Goal: Information Seeking & Learning: Learn about a topic

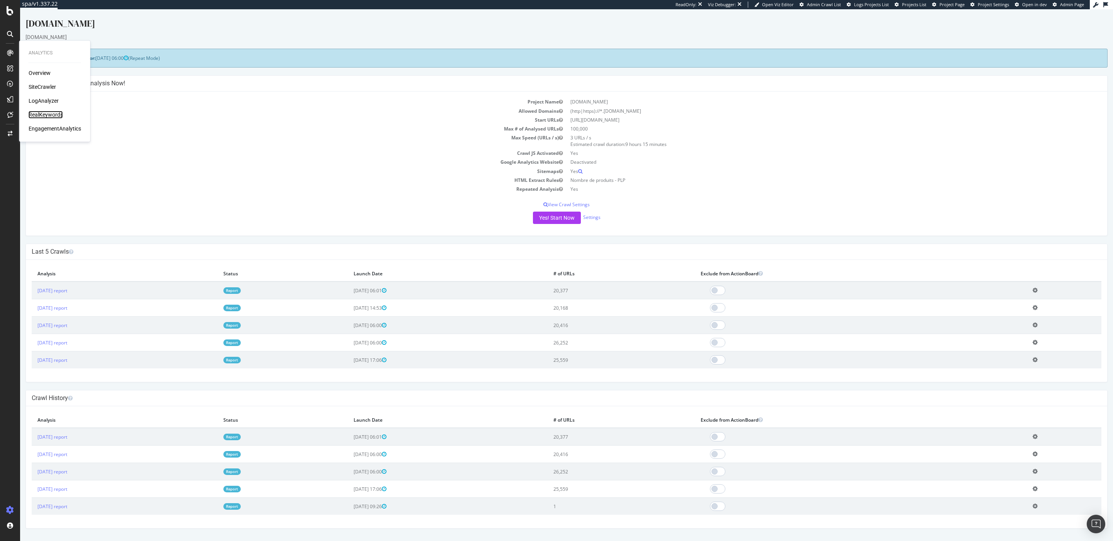
click at [58, 113] on div "RealKeywords" at bounding box center [46, 115] width 34 height 8
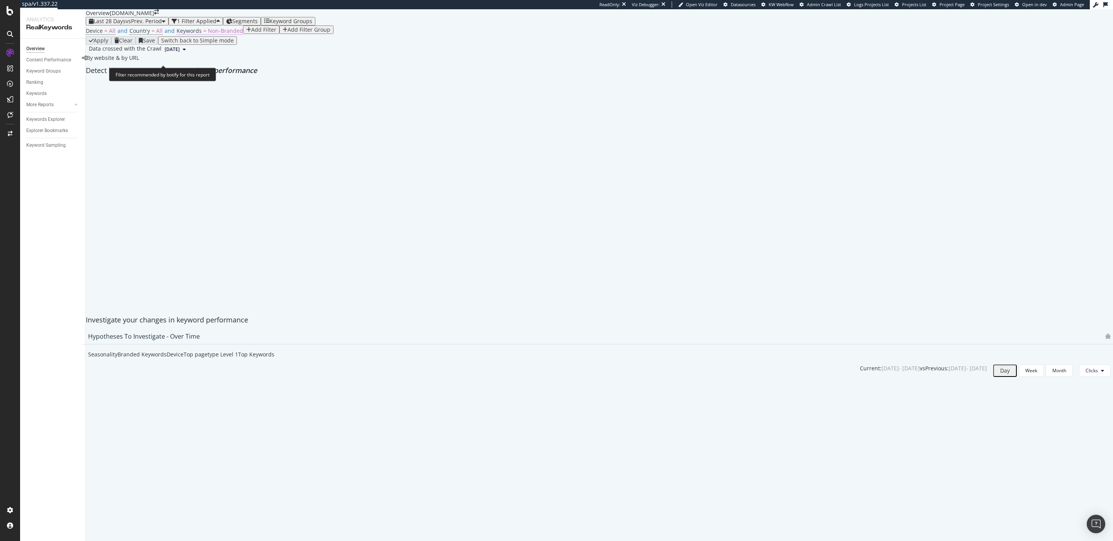
click at [210, 34] on span "Non-Branded" at bounding box center [225, 30] width 35 height 7
click at [199, 66] on div "Non-Branded Cancel Add filter Apply" at bounding box center [234, 63] width 115 height 8
click at [196, 65] on div "Non-Branded" at bounding box center [196, 62] width 32 height 5
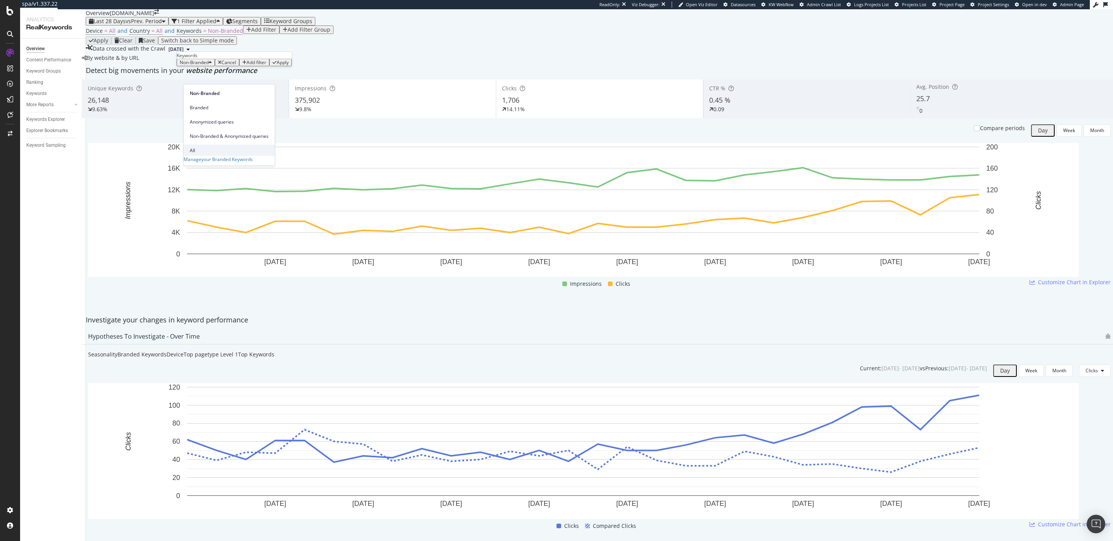
click at [209, 147] on span "All" at bounding box center [229, 150] width 79 height 7
click at [259, 65] on div "Apply" at bounding box center [259, 62] width 12 height 5
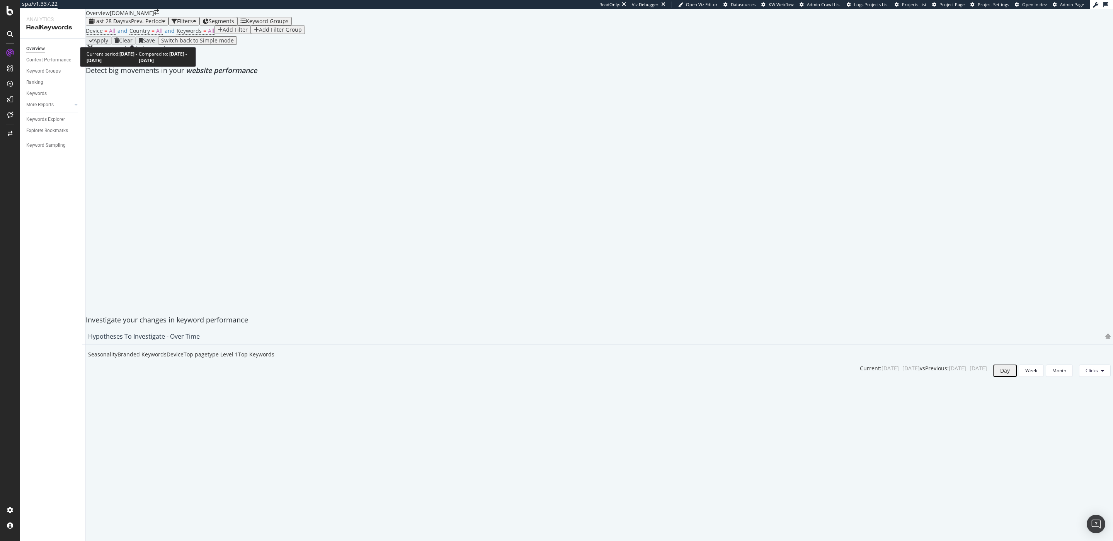
click at [145, 25] on span "vs Prev. Period" at bounding box center [144, 20] width 36 height 7
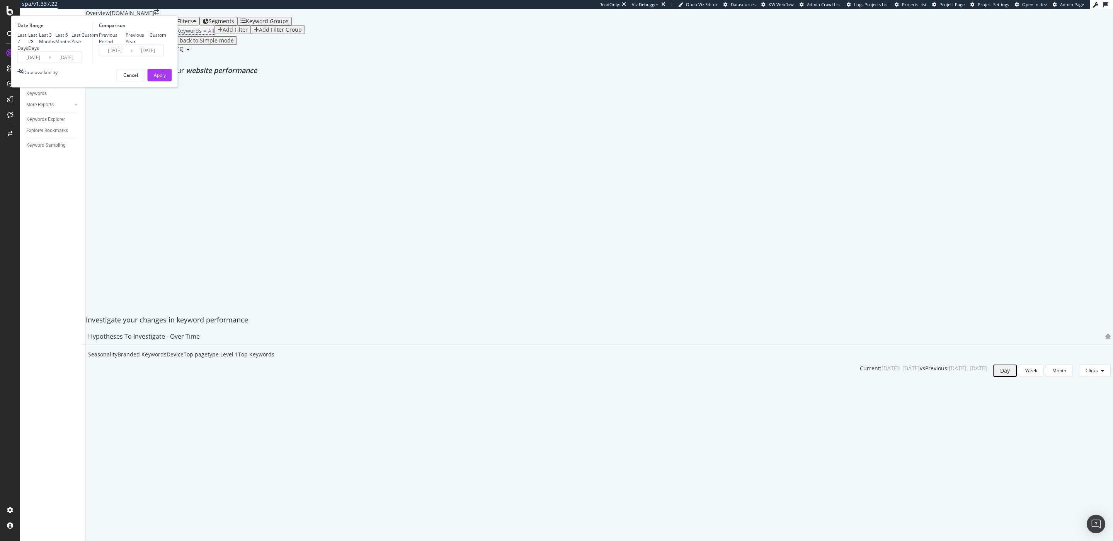
click at [55, 45] on div "Last 3 Months" at bounding box center [47, 38] width 16 height 13
type input "[DATE]"
click at [71, 45] on div "Last 6 Months" at bounding box center [63, 38] width 16 height 13
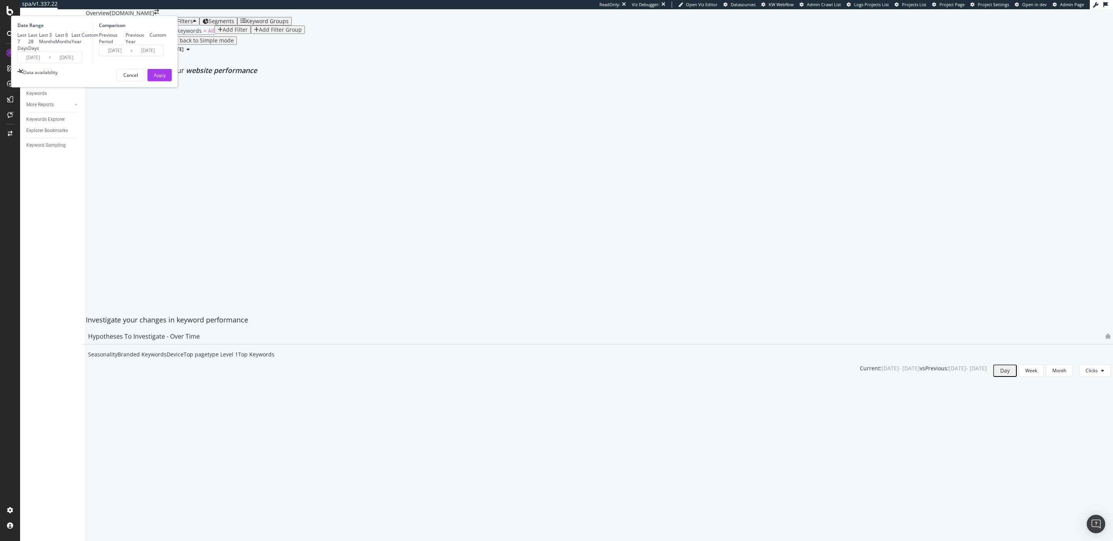
type input "[DATE]"
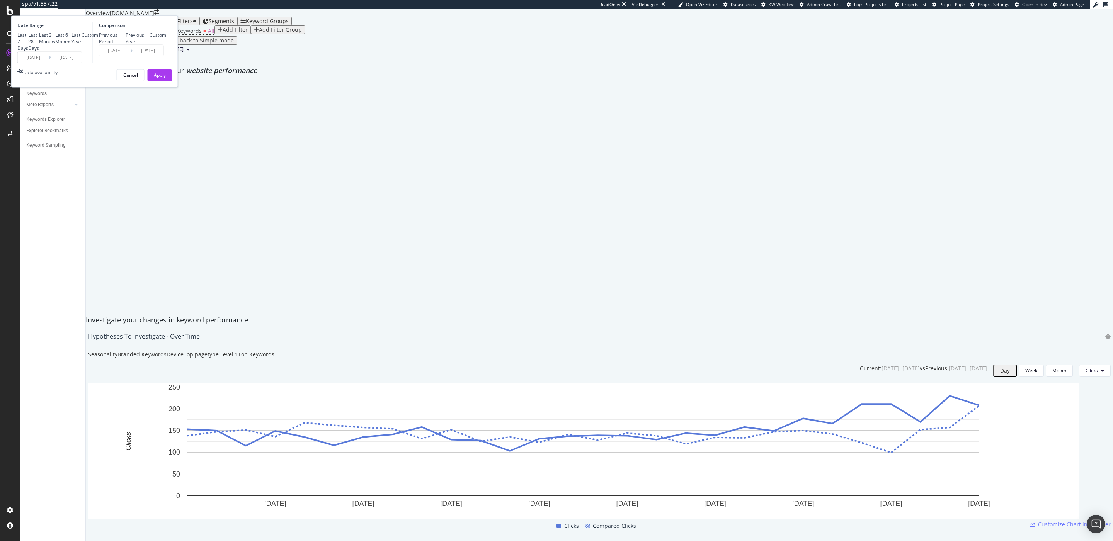
click at [150, 45] on div "Previous Year" at bounding box center [138, 38] width 24 height 13
type input "[DATE]"
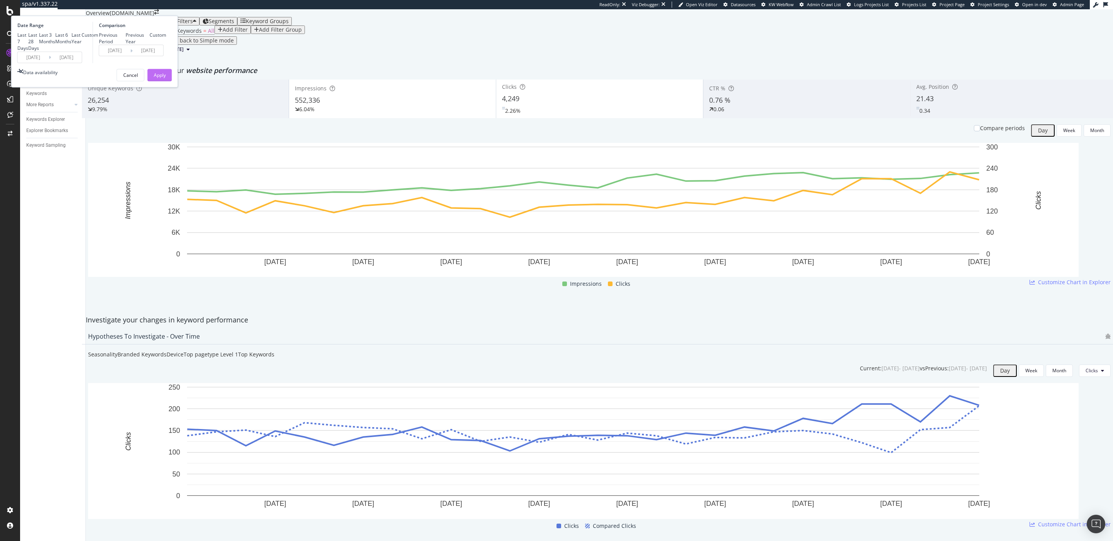
click at [166, 81] on div "Apply" at bounding box center [160, 75] width 12 height 12
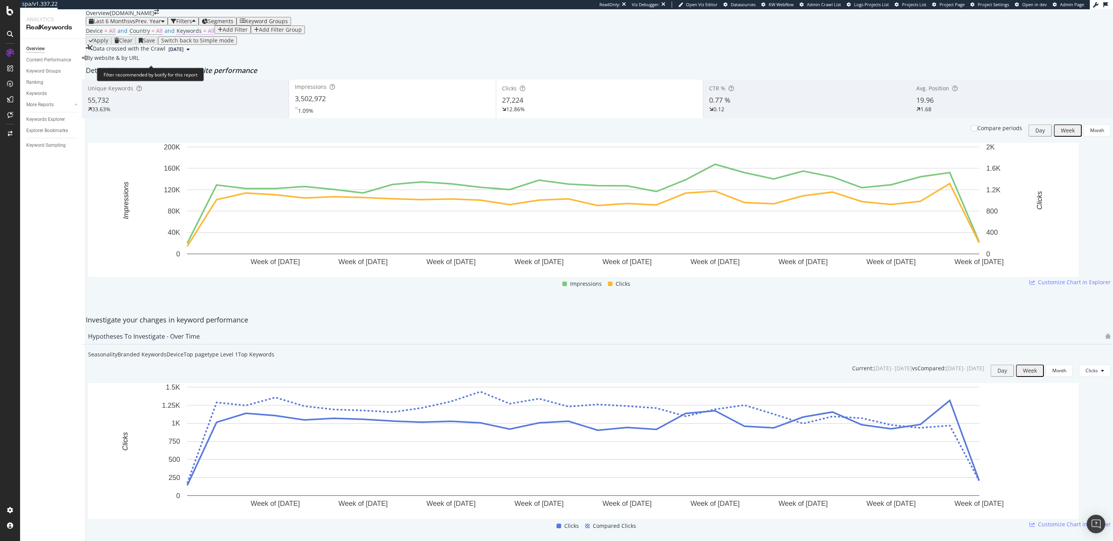
click at [188, 34] on span "Keywords" at bounding box center [189, 30] width 25 height 7
click at [188, 65] on div "All" at bounding box center [184, 62] width 8 height 5
click at [215, 133] on span "Non-Branded & Anonymized queries" at bounding box center [229, 136] width 79 height 7
click at [326, 65] on div "Apply" at bounding box center [332, 62] width 12 height 5
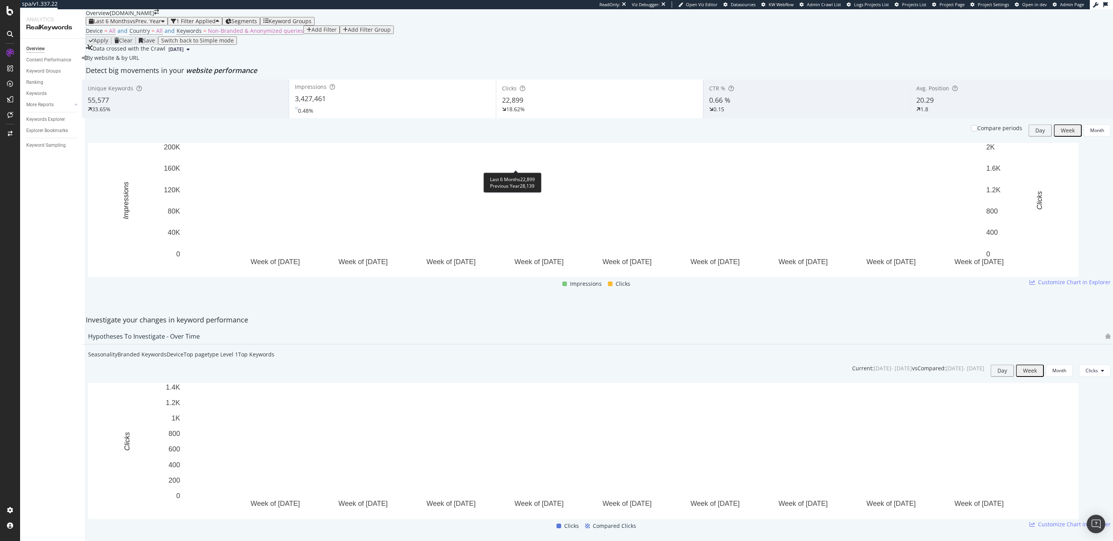
click at [441, 115] on div "0.48%" at bounding box center [392, 109] width 195 height 11
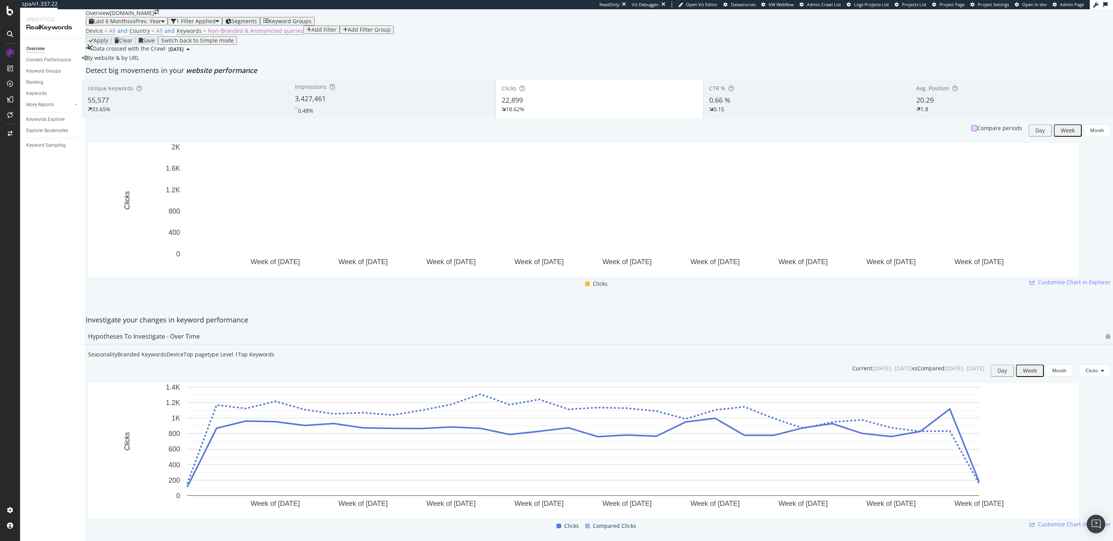
click at [971, 131] on div at bounding box center [974, 128] width 6 height 6
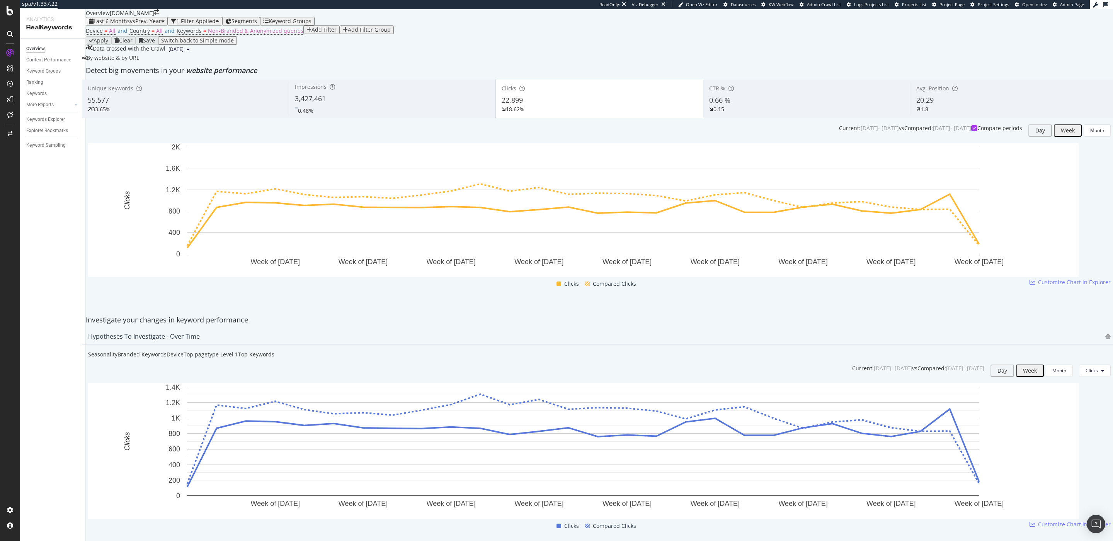
click at [136, 25] on span "vs Prev. Year" at bounding box center [145, 20] width 31 height 7
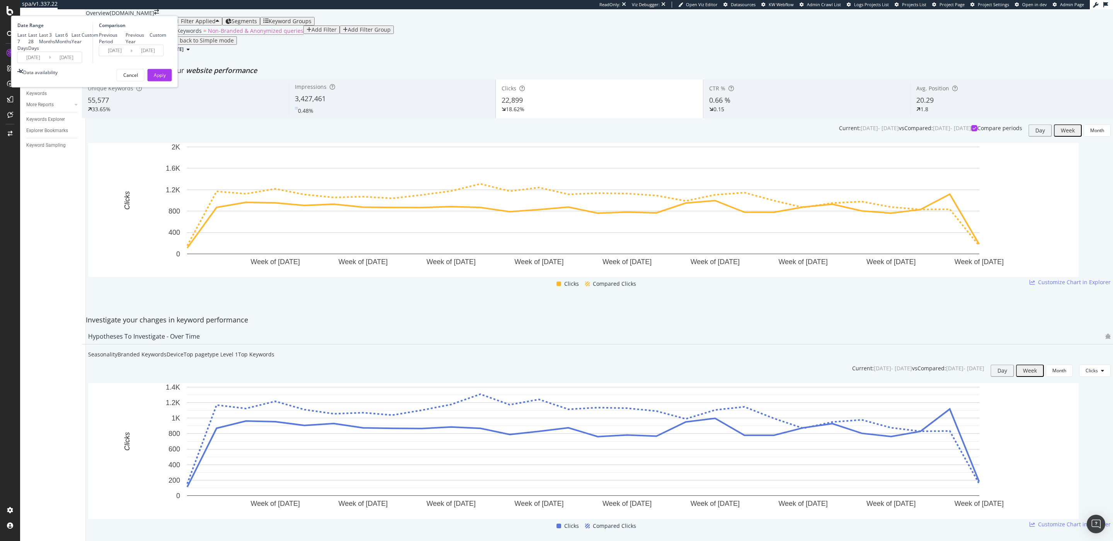
click at [49, 63] on input "[DATE]" at bounding box center [33, 57] width 31 height 11
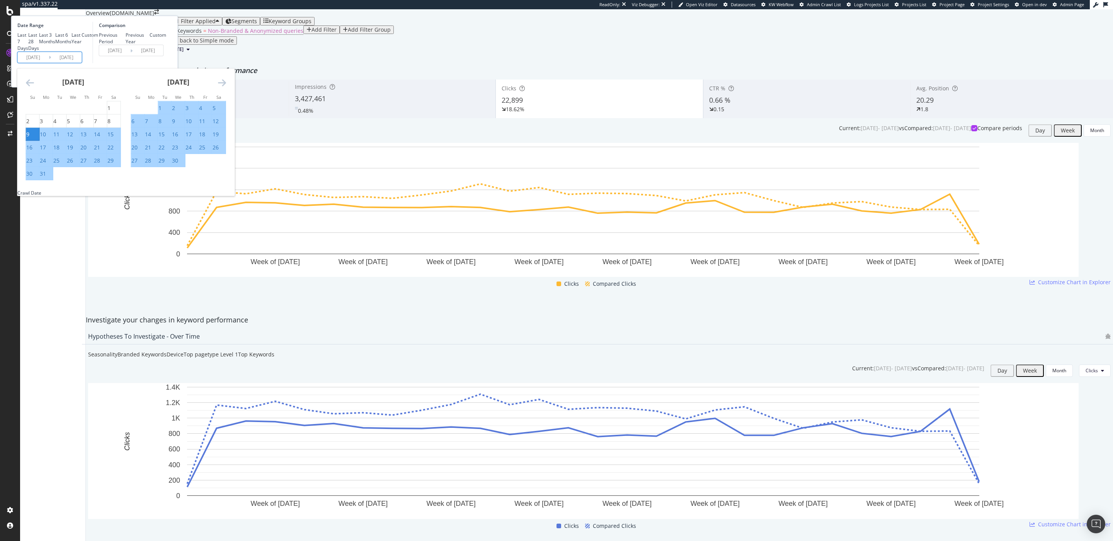
click at [161, 112] on div "1" at bounding box center [159, 108] width 3 height 8
type input "[DATE]"
click at [166, 63] on div "Comparison Previous Period Previous Year Custom [DATE] Navigate forward to inte…" at bounding box center [129, 42] width 73 height 41
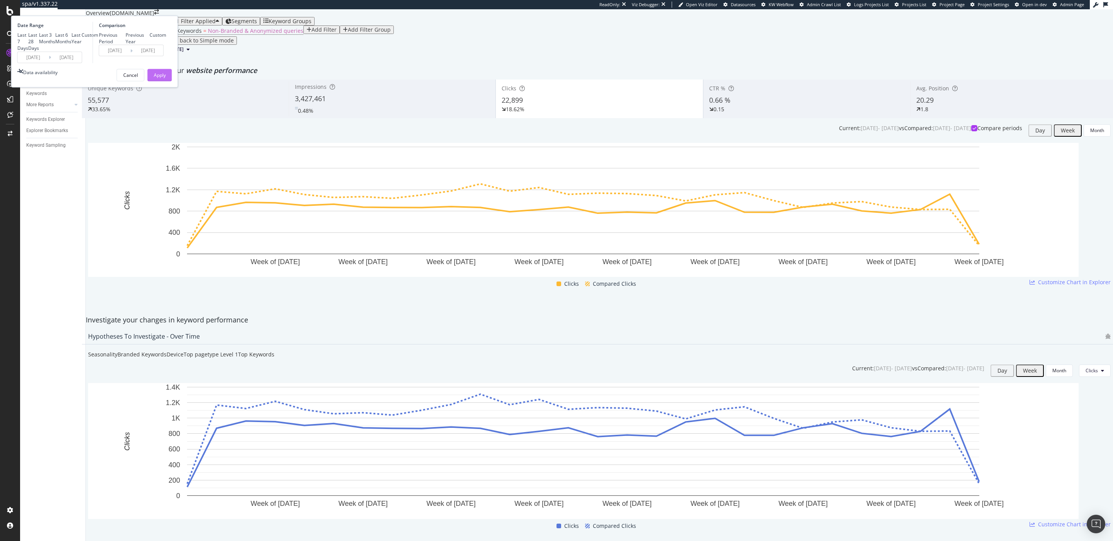
click at [172, 81] on button "Apply" at bounding box center [160, 75] width 24 height 12
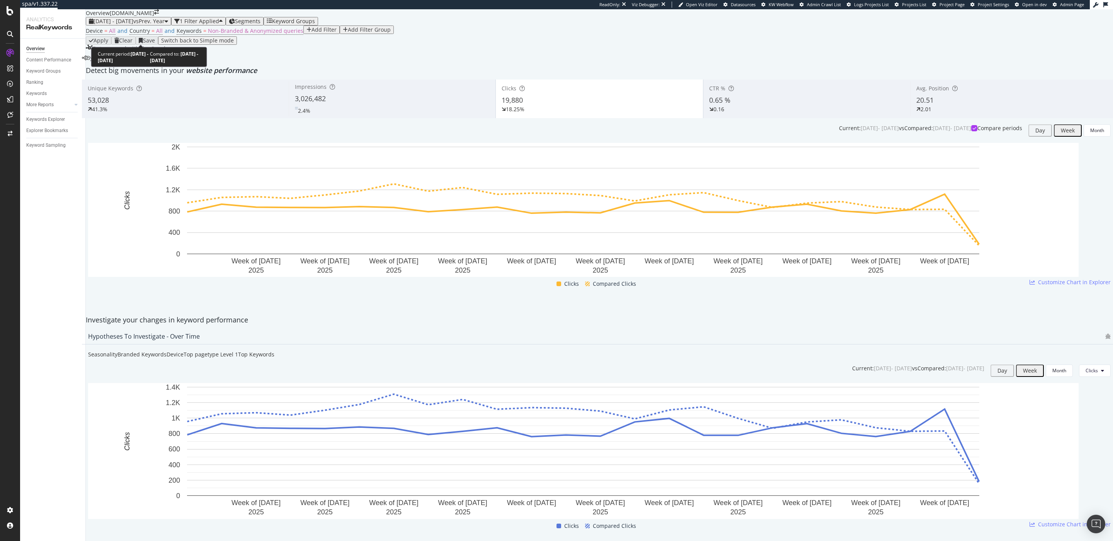
click at [132, 25] on span "[DATE] - [DATE]" at bounding box center [113, 20] width 40 height 7
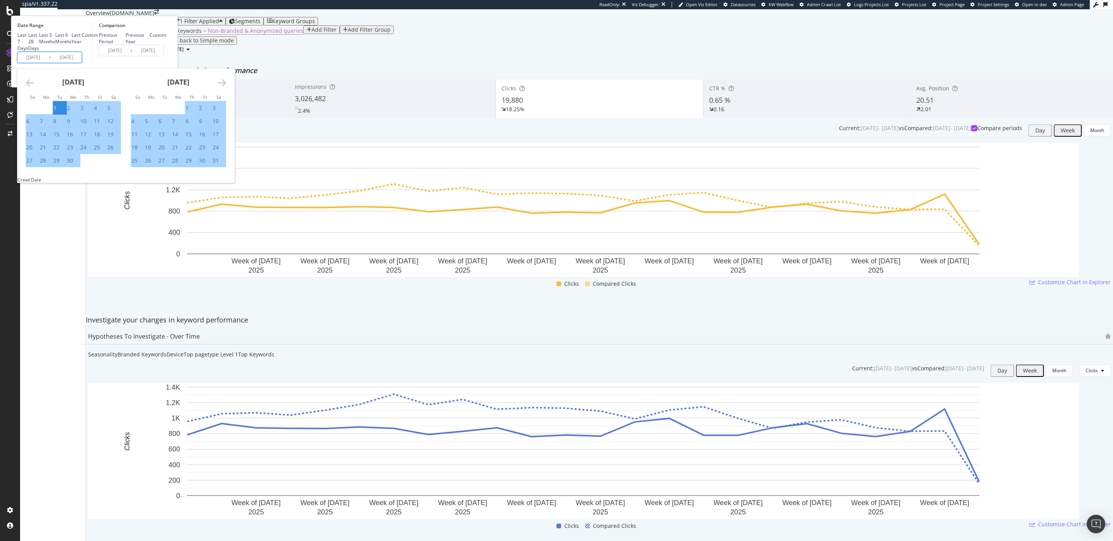
click at [49, 63] on input "[DATE]" at bounding box center [33, 57] width 31 height 11
click at [189, 112] on div "1" at bounding box center [186, 108] width 3 height 8
type input "[DATE]"
click at [166, 63] on div "Comparison Previous Period Previous Year Custom [DATE] Navigate forward to inte…" at bounding box center [129, 42] width 73 height 41
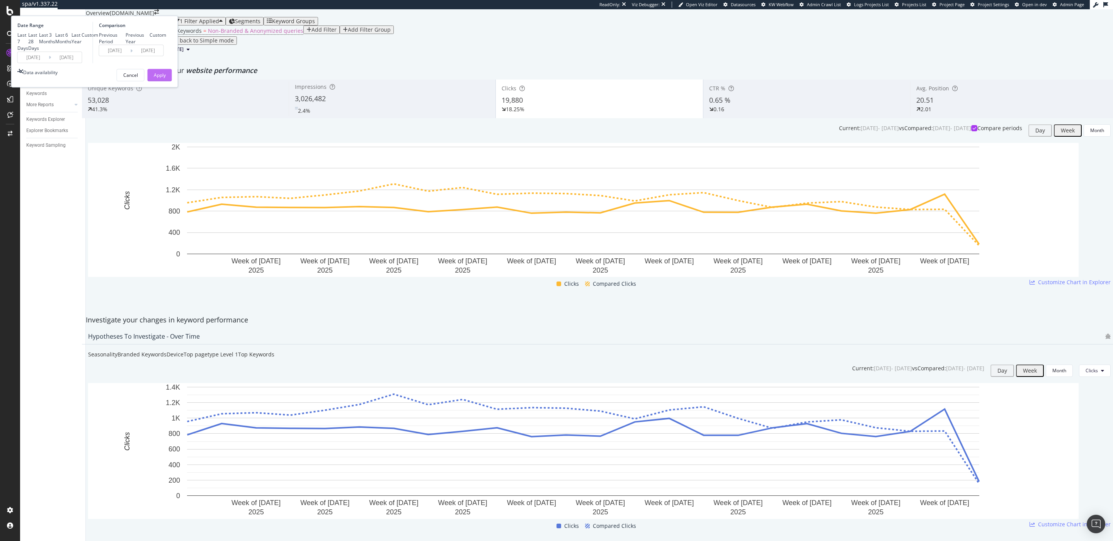
click at [166, 81] on div "Apply" at bounding box center [160, 75] width 12 height 12
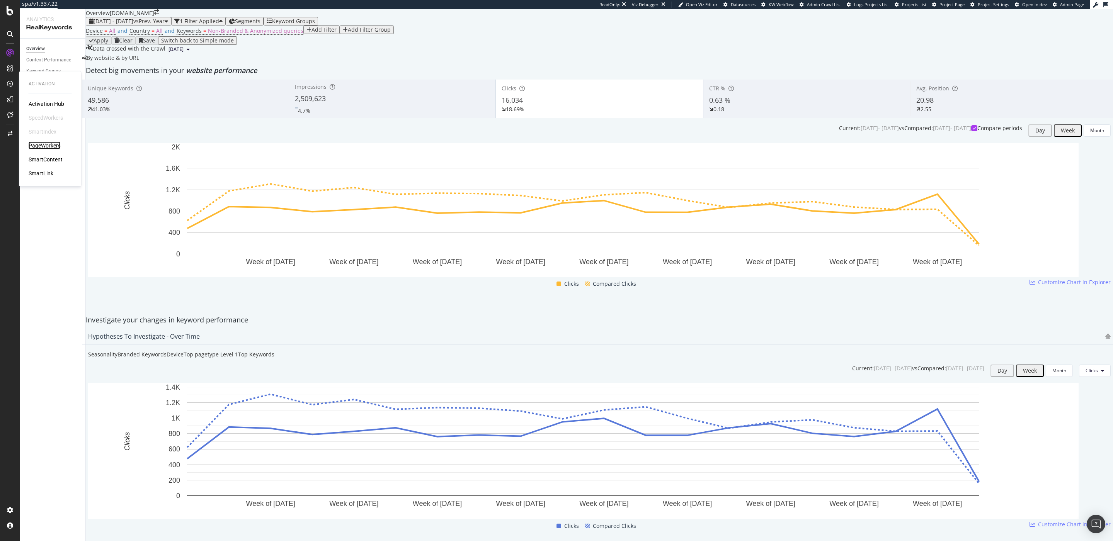
click at [44, 145] on div "PageWorkers" at bounding box center [45, 146] width 32 height 8
